Goal: Contribute content: Contribute content

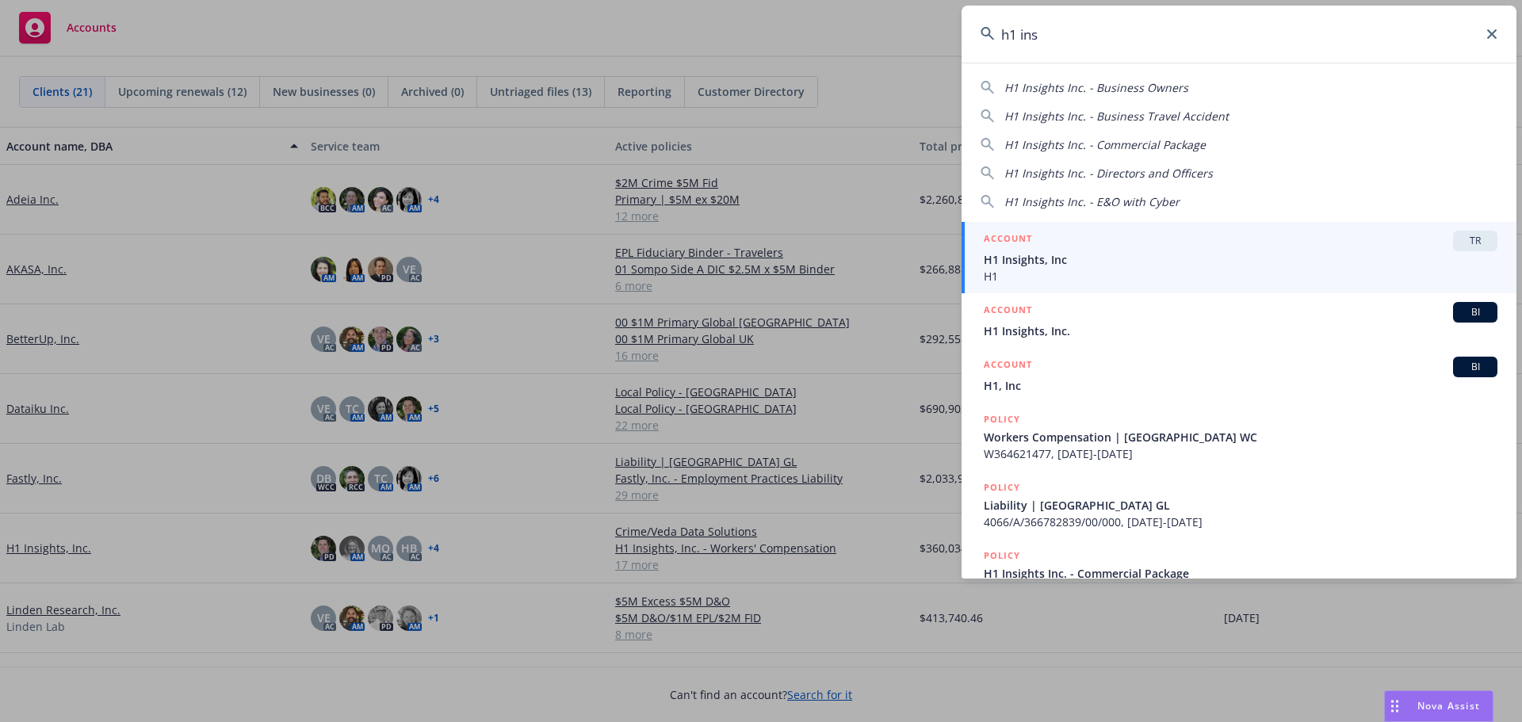
drag, startPoint x: 1057, startPoint y: 43, endPoint x: 506, endPoint y: 35, distance: 551.7
click at [506, 35] on div "h1 ins H1 Insights Inc. - Business Owners H1 Insights Inc. - Business Travel Ac…" at bounding box center [761, 361] width 1522 height 722
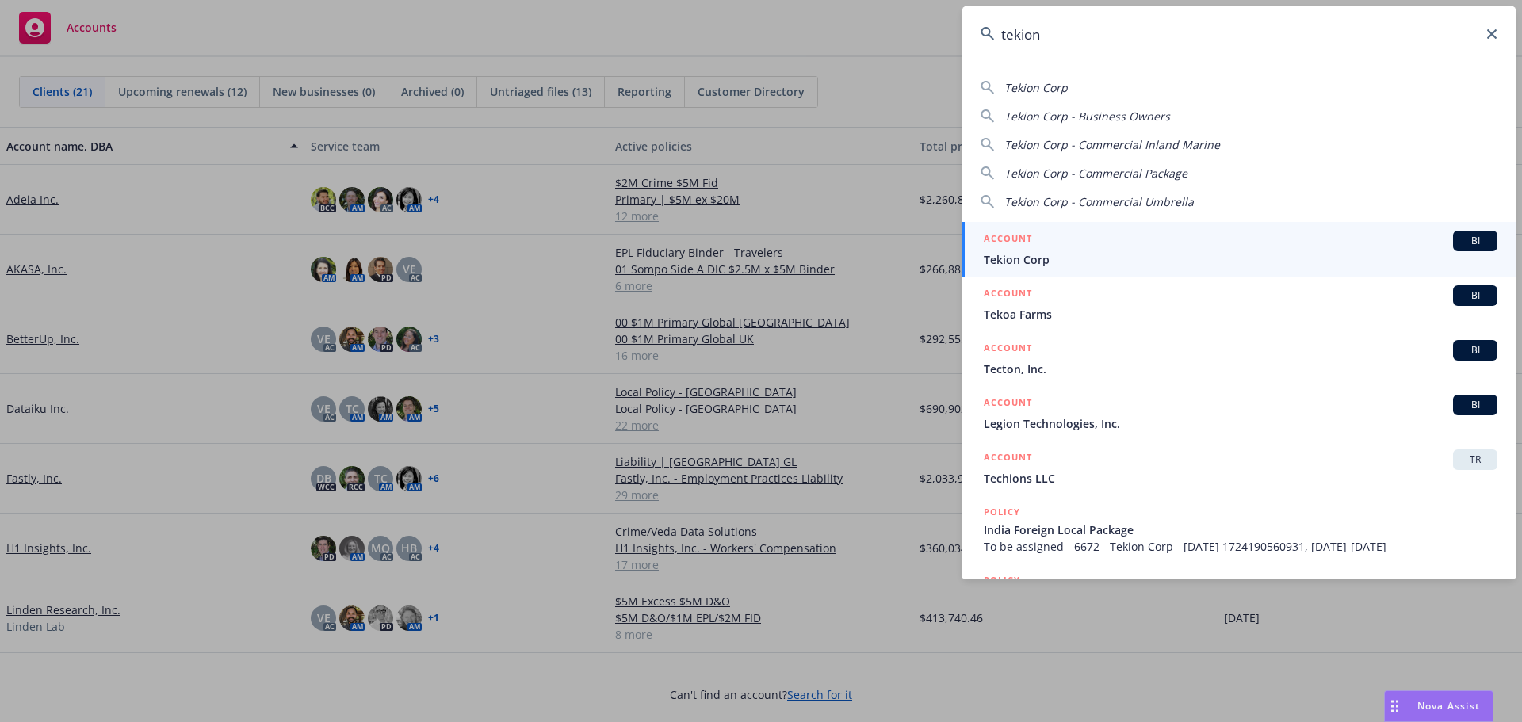
type input "tekion"
click at [1107, 271] on link "ACCOUNT BI Tekion Corp" at bounding box center [1238, 249] width 555 height 55
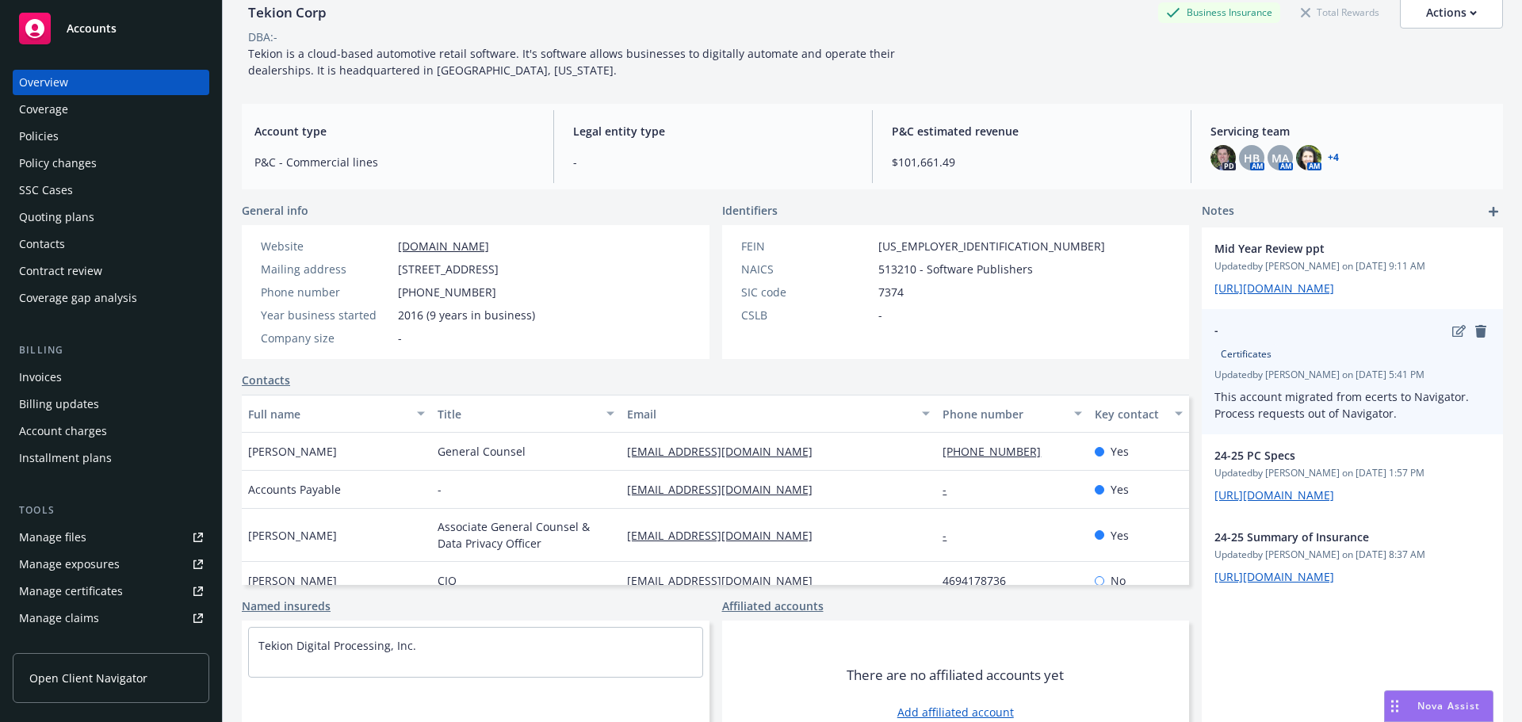
scroll to position [124, 0]
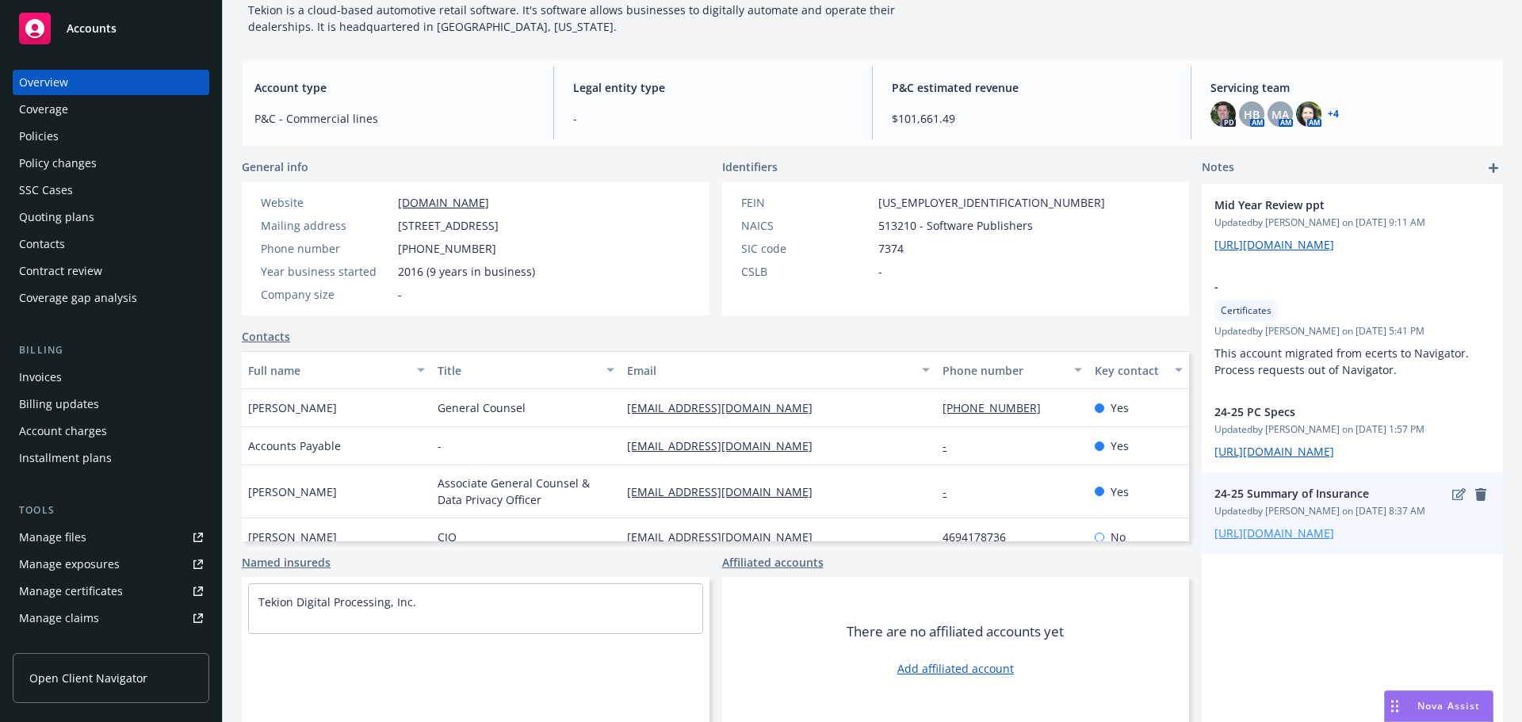
click at [1292, 541] on link "[URL][DOMAIN_NAME]" at bounding box center [1274, 533] width 120 height 15
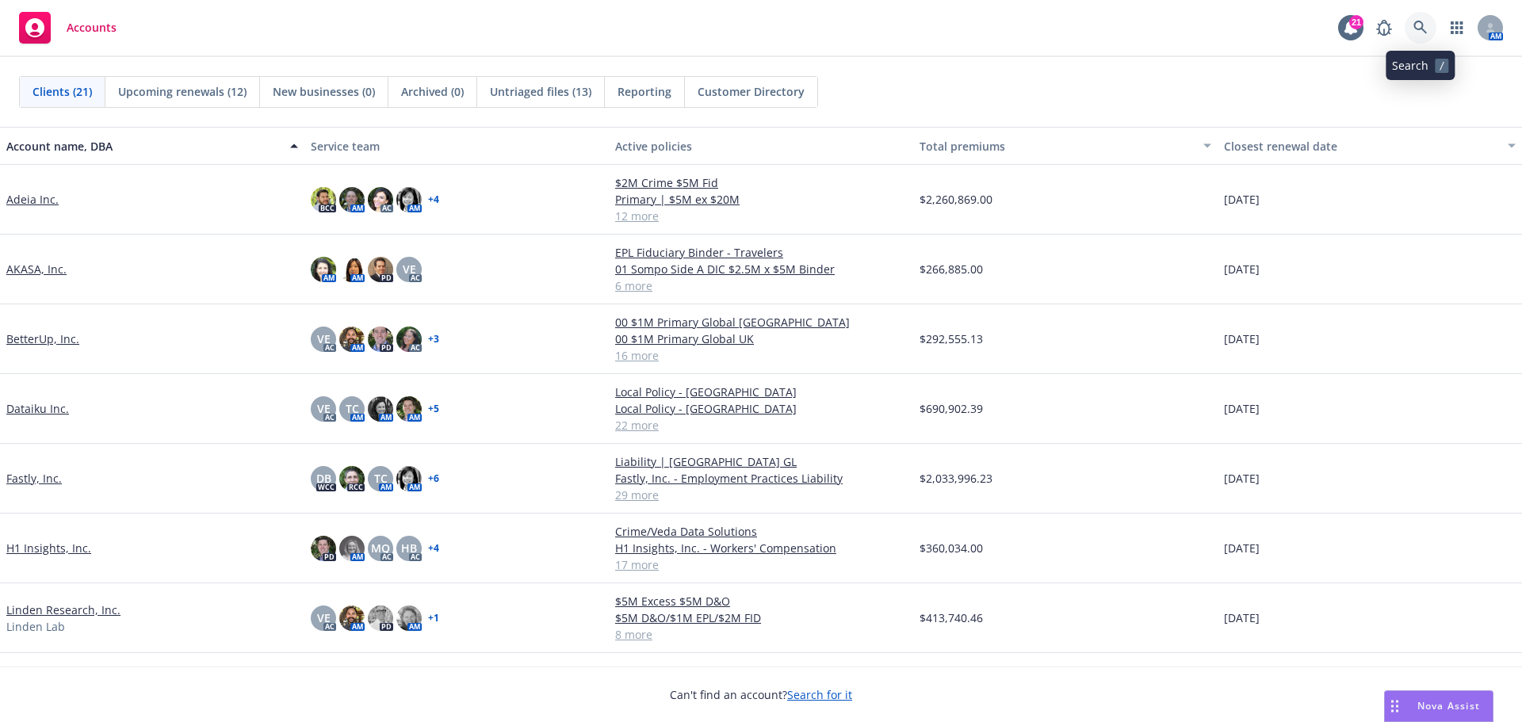
click at [1426, 23] on icon at bounding box center [1420, 28] width 14 height 14
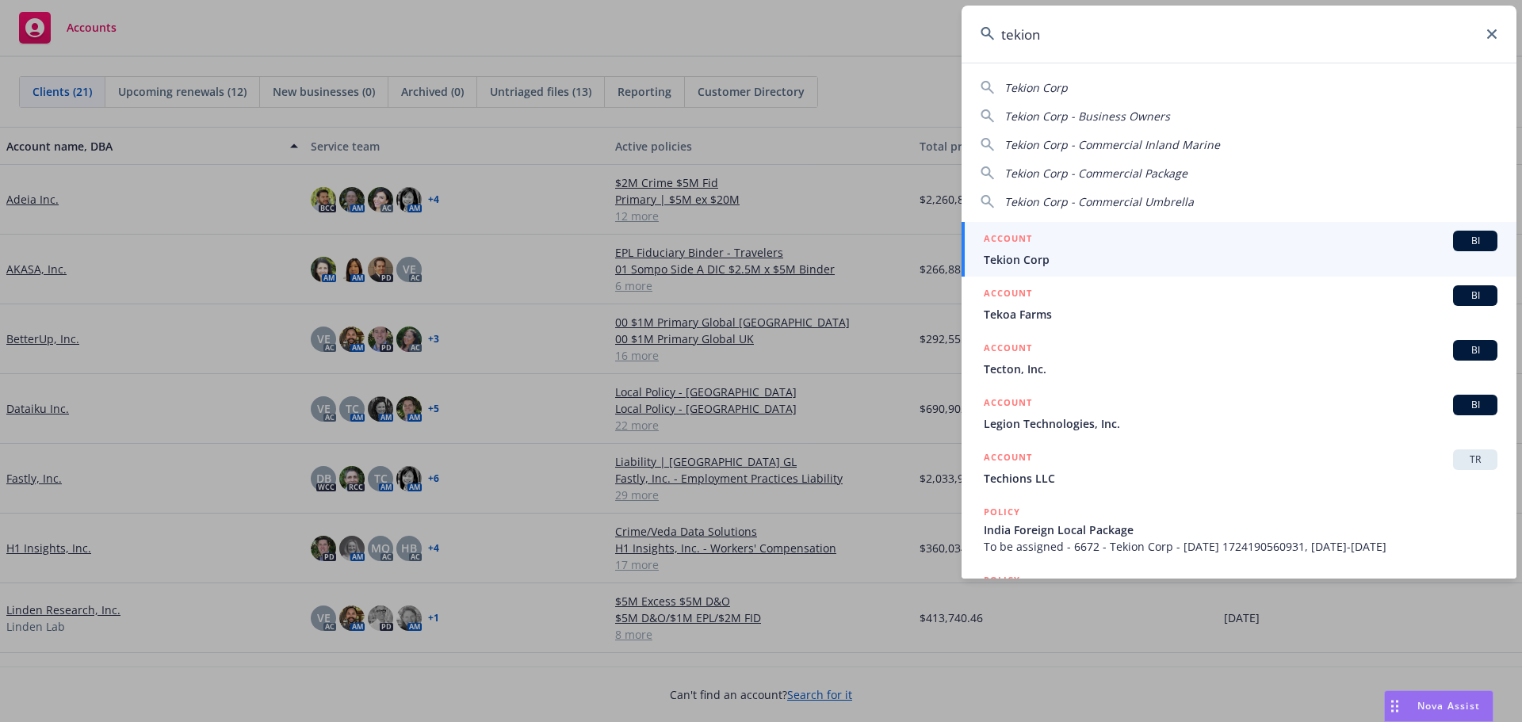
type input "tekion"
click at [1130, 245] on div "ACCOUNT BI" at bounding box center [1241, 241] width 514 height 21
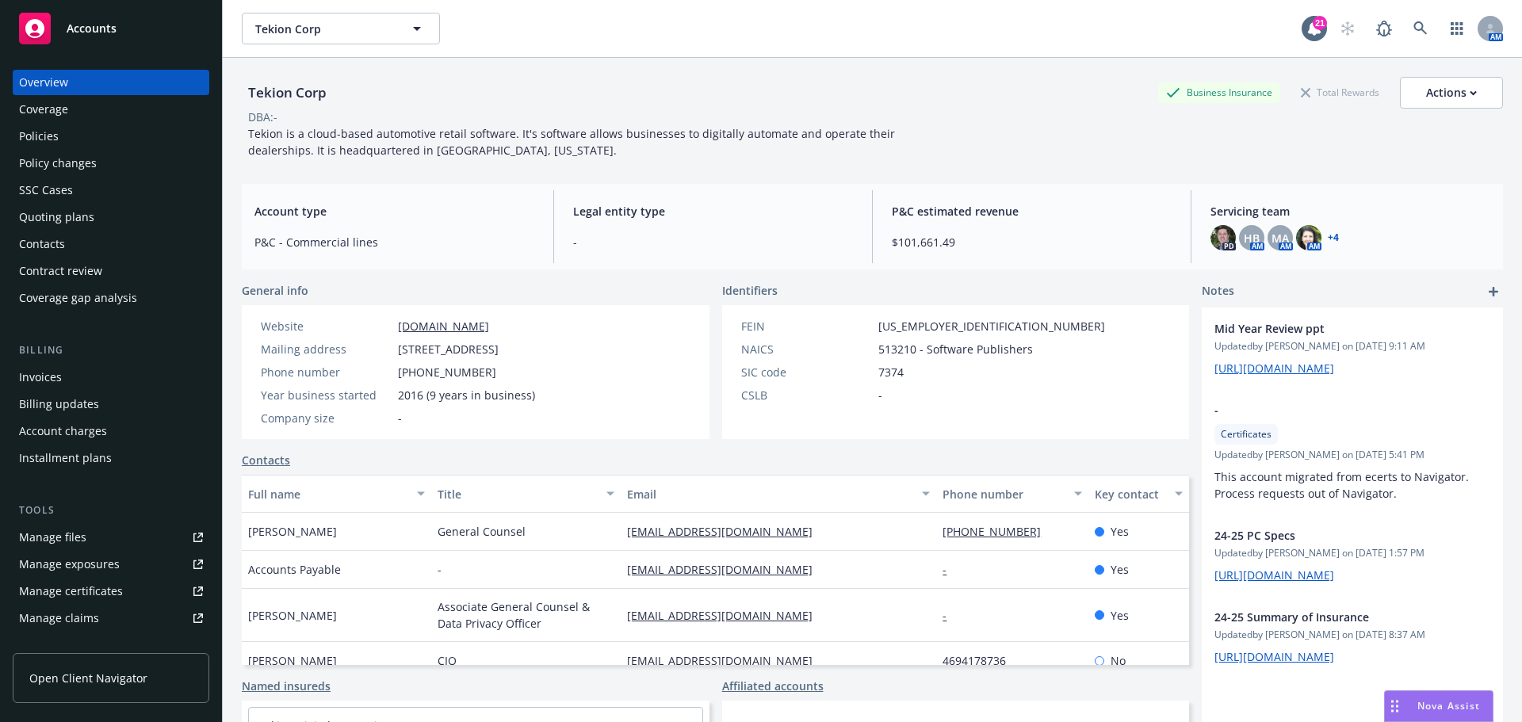
click at [161, 133] on div "Policies" at bounding box center [111, 136] width 184 height 25
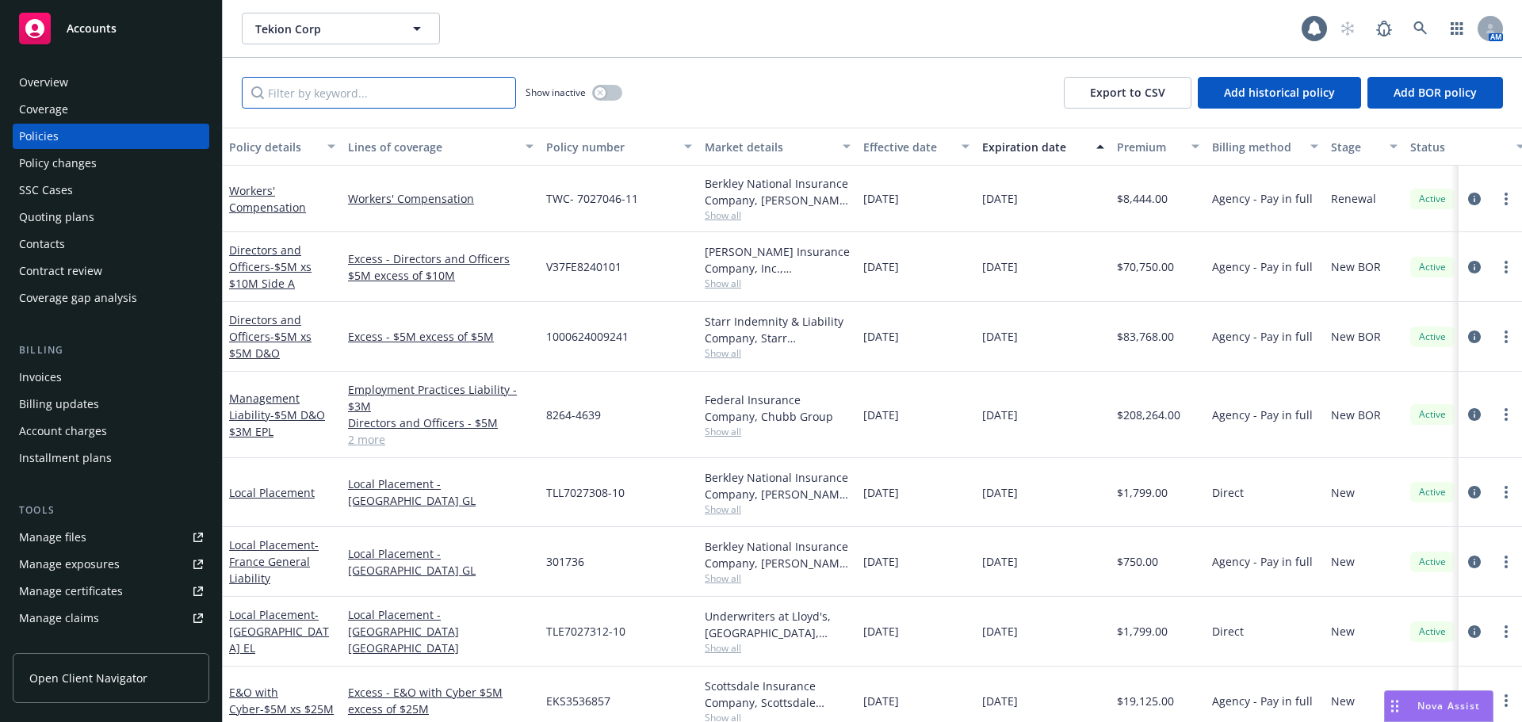
click at [371, 98] on input "Filter by keyword..." at bounding box center [379, 93] width 274 height 32
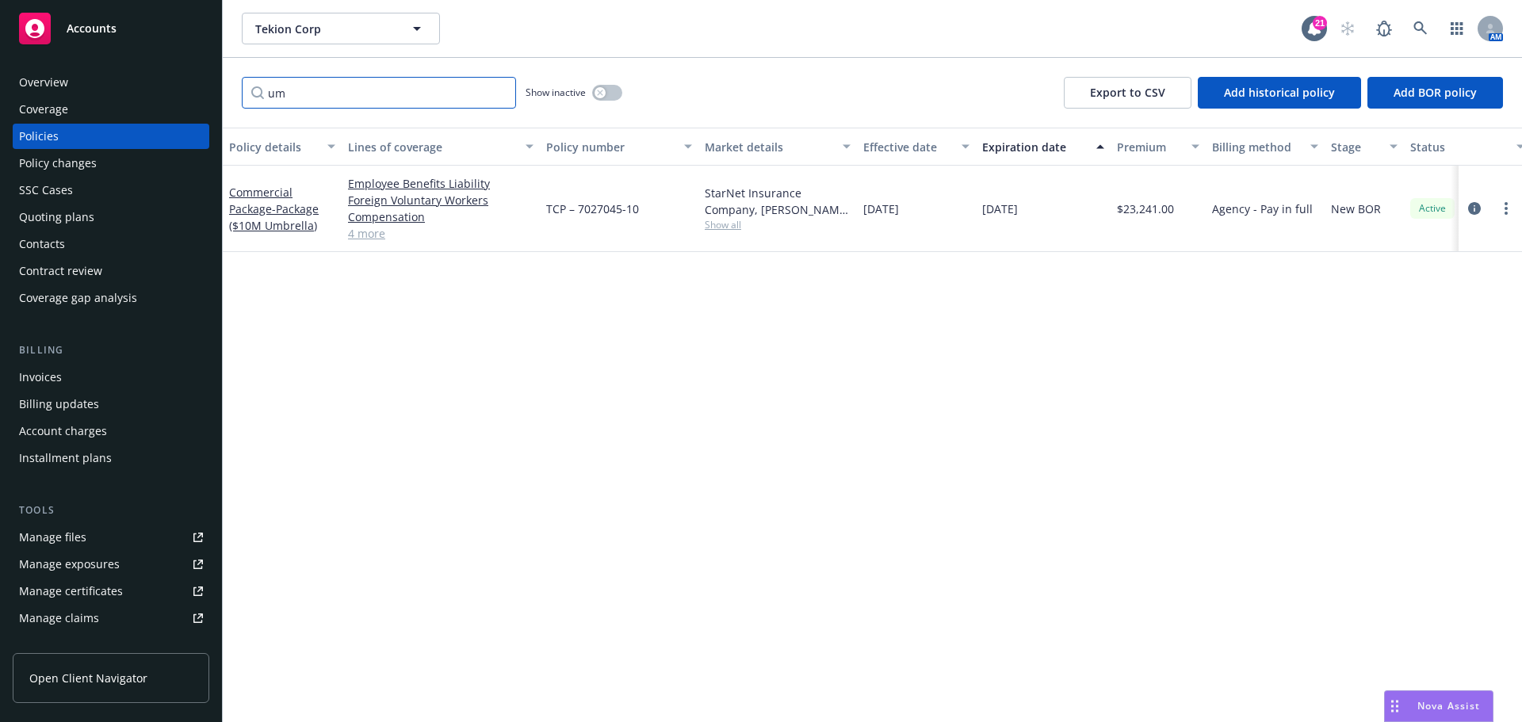
type input "um"
click at [717, 224] on span "Show all" at bounding box center [778, 224] width 146 height 13
click at [1481, 211] on link "circleInformation" at bounding box center [1474, 208] width 19 height 19
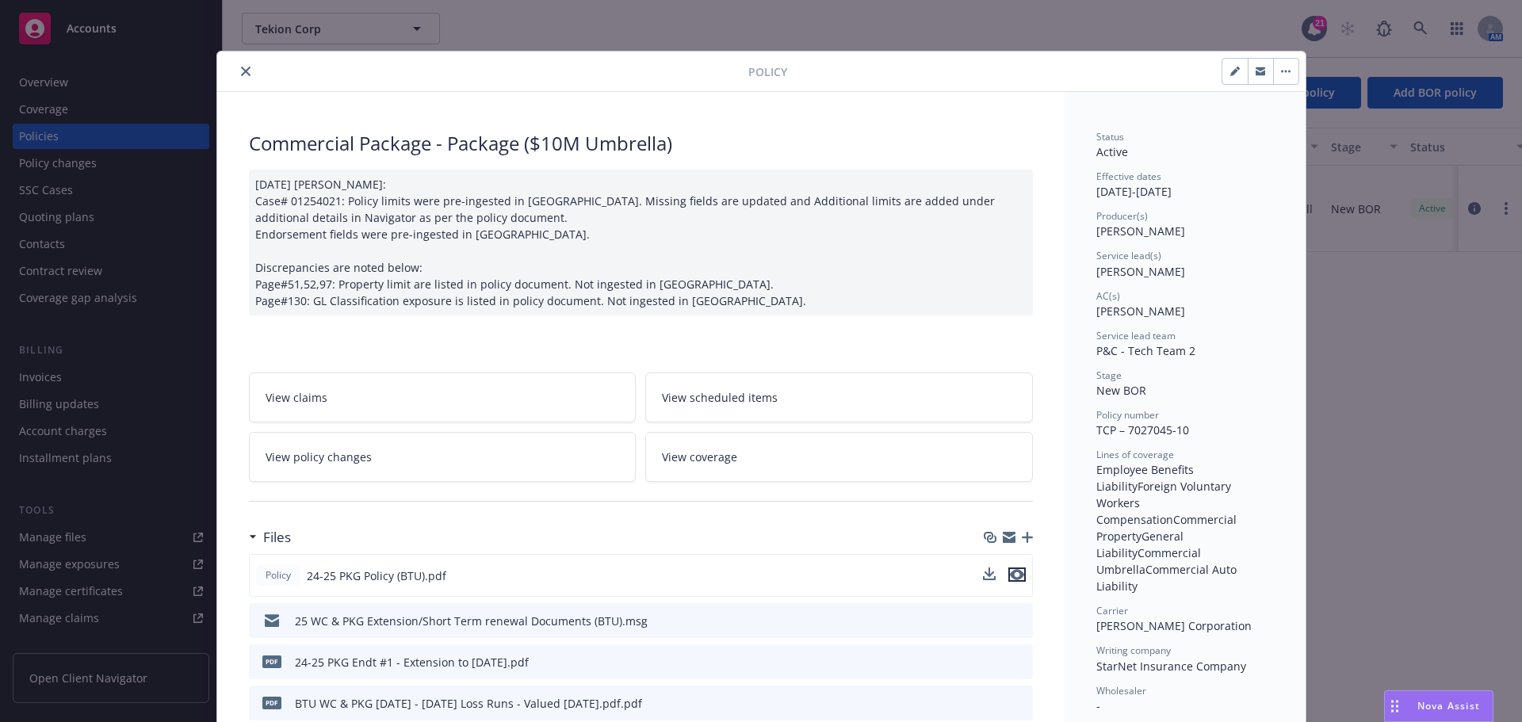
click at [1010, 572] on icon "preview file" at bounding box center [1017, 574] width 14 height 11
click at [241, 71] on icon "close" at bounding box center [246, 72] width 10 height 10
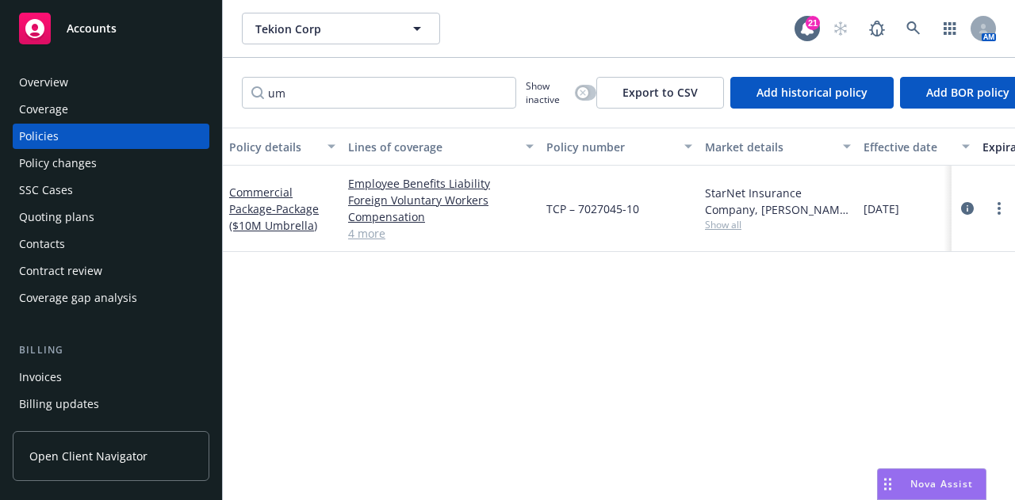
click at [86, 86] on div "Overview" at bounding box center [111, 82] width 184 height 25
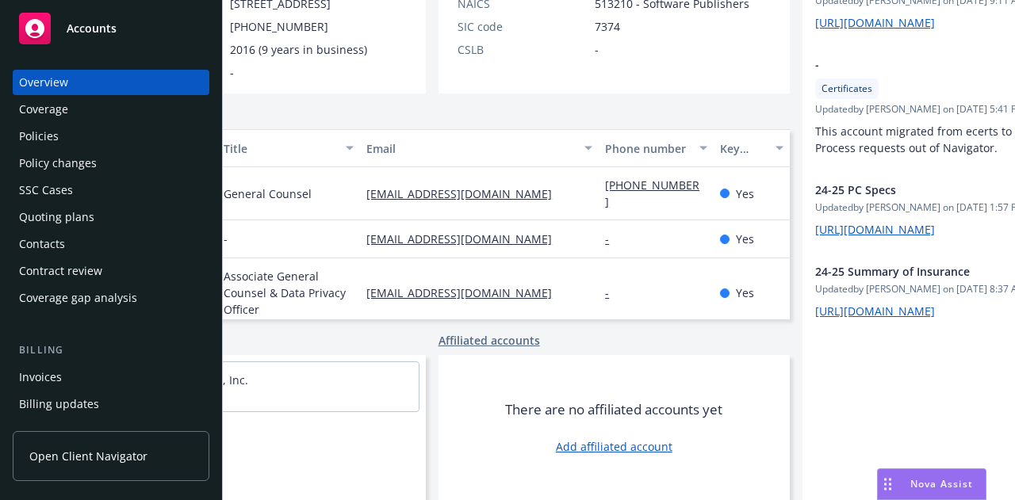
scroll to position [343, 168]
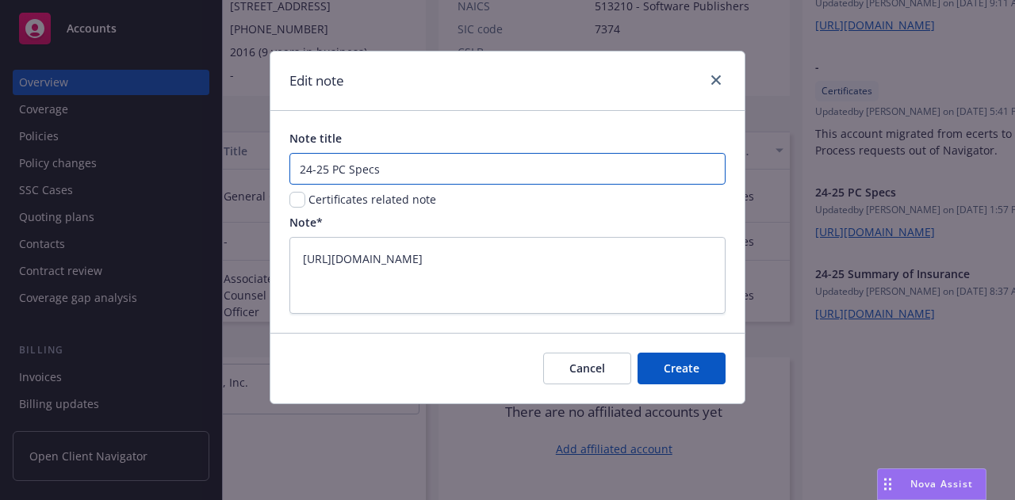
drag, startPoint x: 363, startPoint y: 166, endPoint x: 0, endPoint y: 159, distance: 363.1
click at [0, 159] on div "Edit note Note title 24-25 PC Specs Certificates related note Note* https://iln…" at bounding box center [507, 250] width 1015 height 500
type input "2"
type textarea "x"
type input "25"
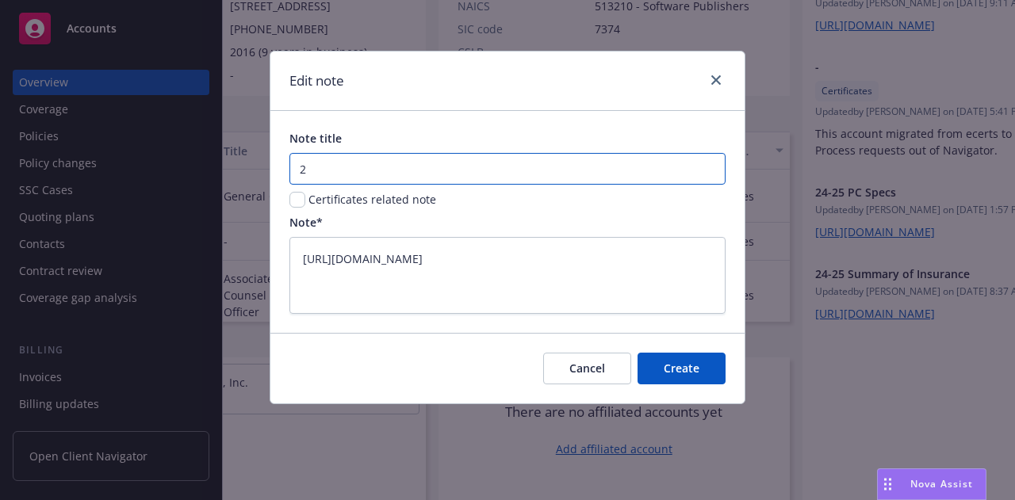
type textarea "x"
type input "25-"
type textarea "x"
type input "25-2"
type textarea "x"
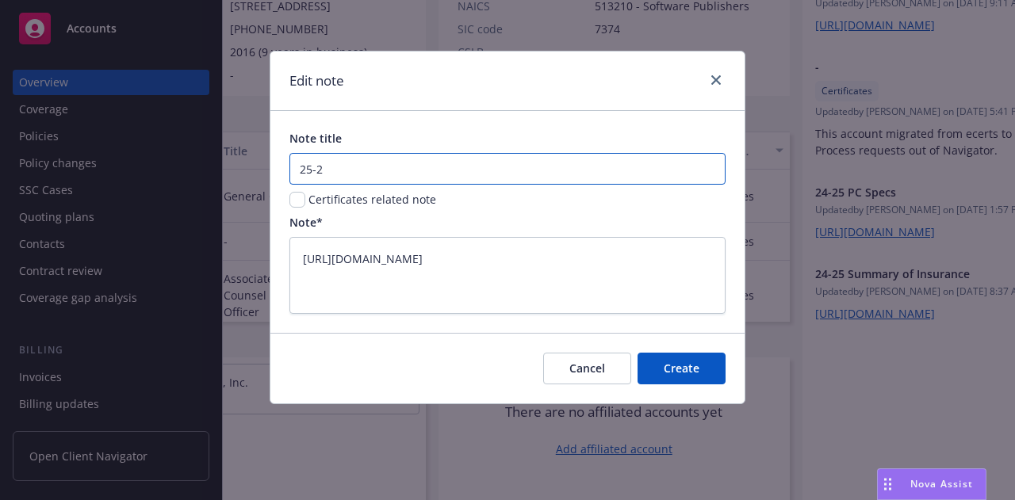
type input "25-26"
type textarea "x"
type input "25-26"
type textarea "x"
type input "25-26 S"
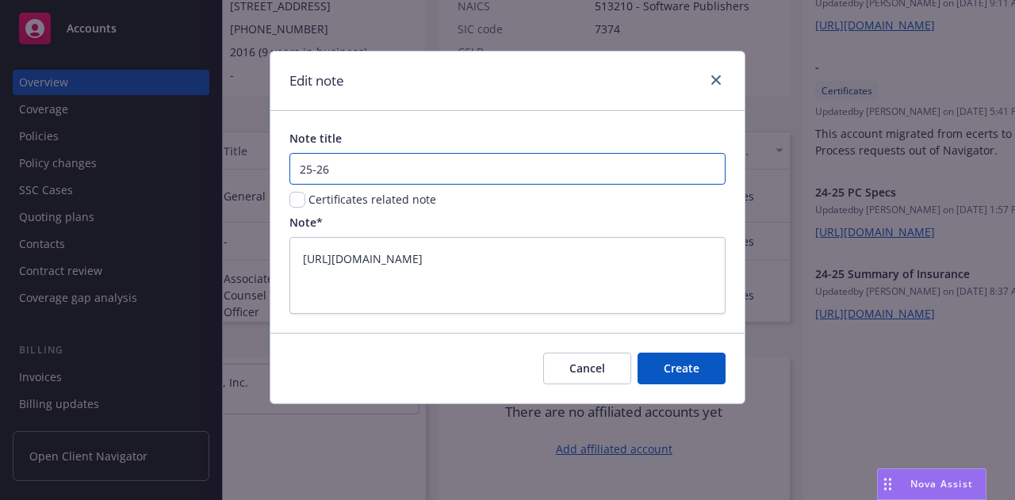
type textarea "x"
type input "25-26 Sp"
type textarea "x"
type input "25-26 Spe"
type textarea "x"
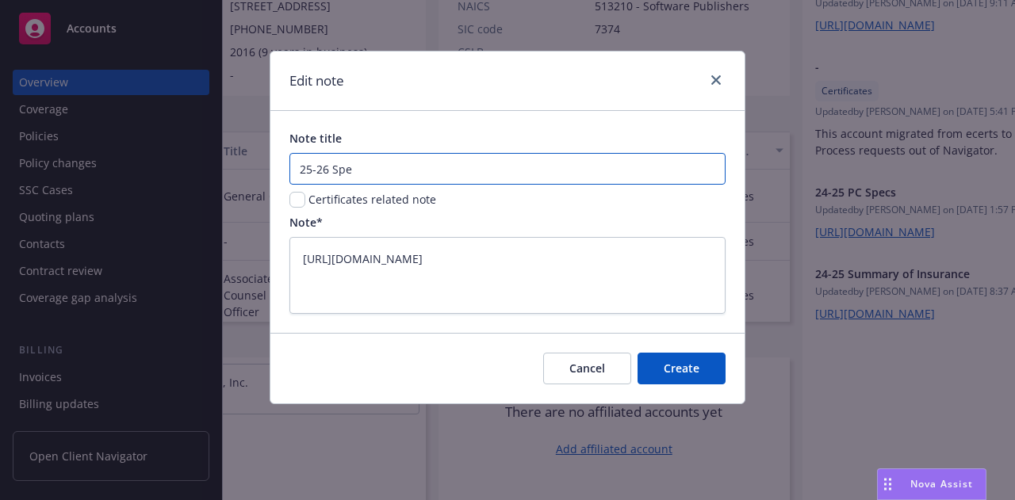
type input "25-26 Spec"
type textarea "x"
type input "25-26 Specs"
type textarea "x"
type input "25-26 Specs"
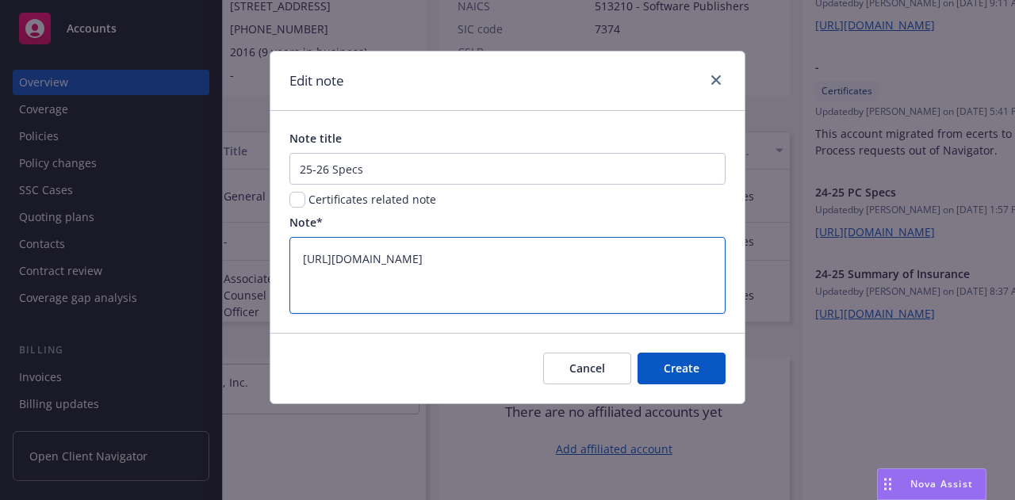
drag, startPoint x: 610, startPoint y: 302, endPoint x: 119, endPoint y: 237, distance: 495.7
click at [119, 237] on div "Edit note Note title 25-26 Specs Certificates related note Note* https://iln-my…" at bounding box center [507, 250] width 1015 height 500
paste textarea "QlRKE1qi6VEoGXiSyA2hw0BZ0zZq-jpcnwaic5c-12mLA?e=QB9BcB"
type textarea "https://iln-my.sharepoint.com/:w:/g/personal/victoria_escobar_newfront_com/EQlR…"
type textarea "x"
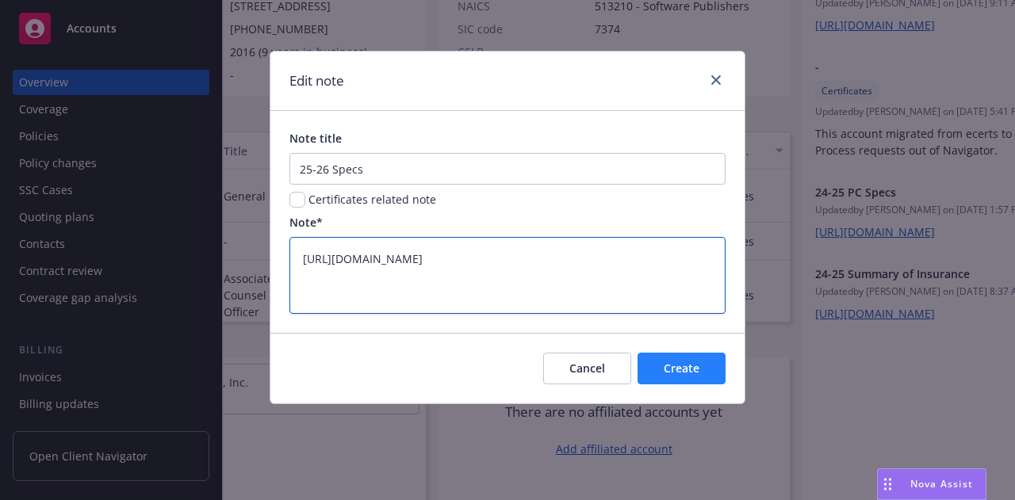
type textarea "https://iln-my.sharepoint.com/:w:/g/personal/victoria_escobar_newfront_com/EQlR…"
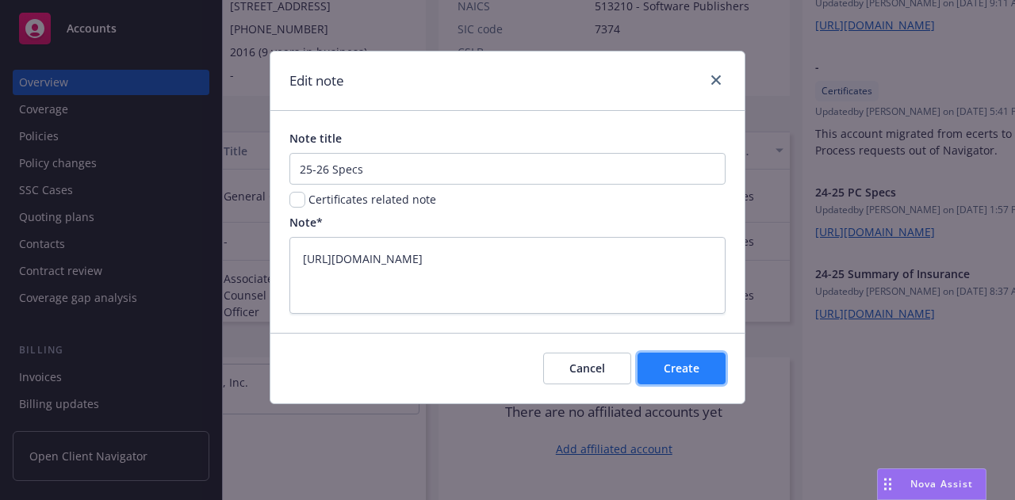
click at [700, 362] on button "Create" at bounding box center [681, 369] width 88 height 32
type textarea "x"
